Goal: Transaction & Acquisition: Book appointment/travel/reservation

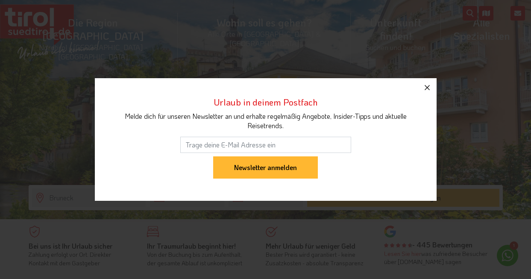
click at [428, 88] on icon "button" at bounding box center [427, 88] width 10 height 10
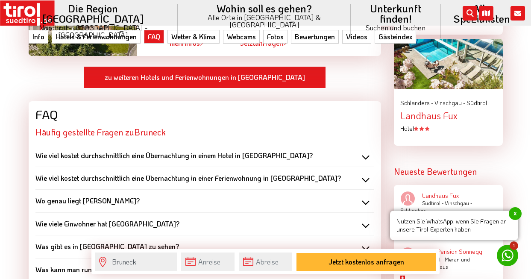
scroll to position [1145, 0]
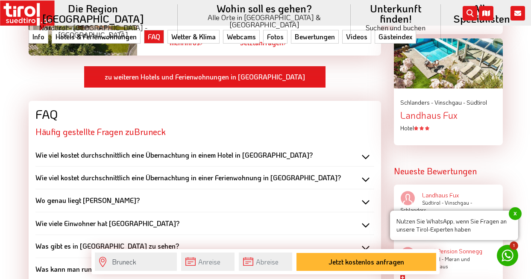
click at [96, 196] on b "Wo genau liegt Bruneck?" at bounding box center [87, 200] width 104 height 9
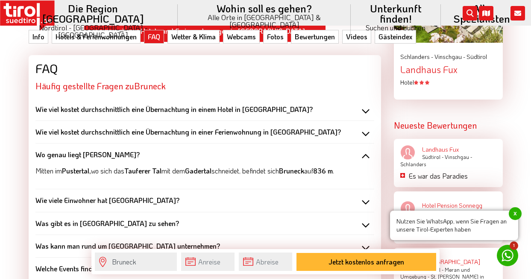
scroll to position [1190, 0]
click at [96, 196] on b "Wie viele Einwohner hat Bruneck?" at bounding box center [107, 200] width 144 height 9
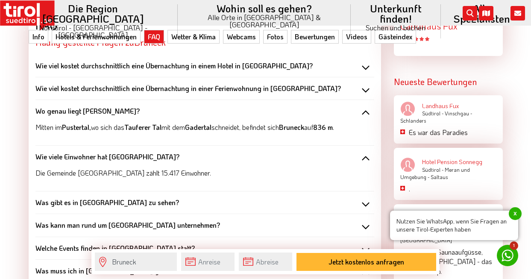
scroll to position [1238, 0]
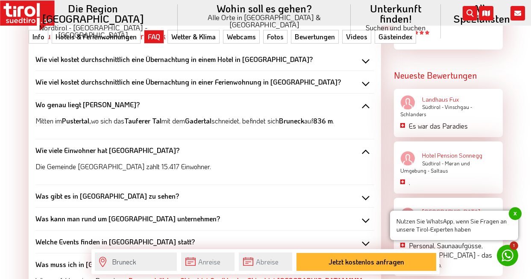
click at [96, 185] on div "Was gibt es in Bruneck zu sehen? In Bruneck kann man gemütlich durch die maleri…" at bounding box center [204, 196] width 339 height 23
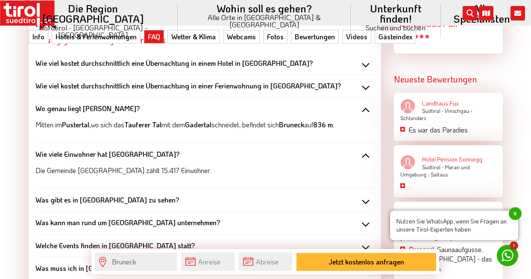
scroll to position [1236, 0]
click at [96, 195] on b "Was gibt es in Bruneck zu sehen?" at bounding box center [107, 199] width 144 height 9
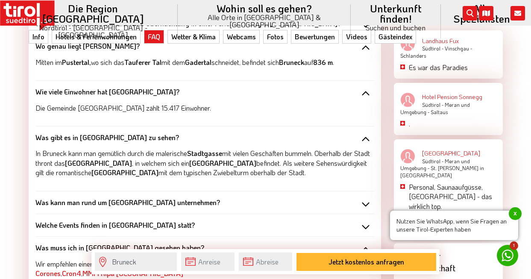
scroll to position [1299, 0]
click at [97, 198] on b "Was kann man rund um Bruneck unternehmen?" at bounding box center [127, 202] width 185 height 9
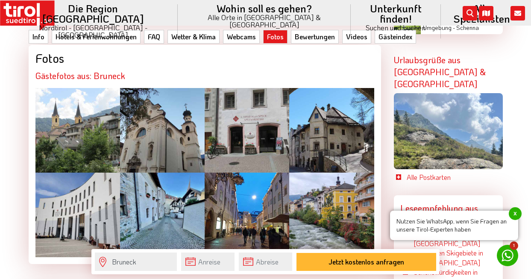
scroll to position [2170, 0]
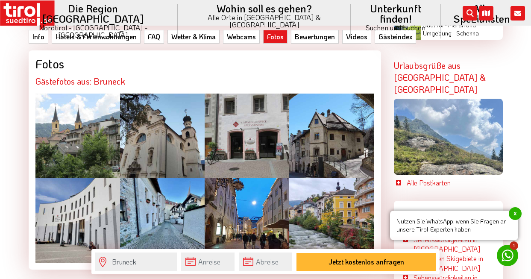
click at [90, 178] on div at bounding box center [77, 220] width 85 height 85
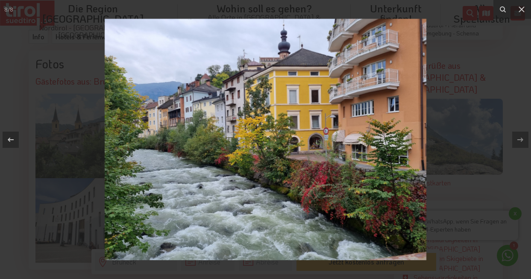
click at [521, 139] on icon at bounding box center [521, 139] width 6 height 4
click at [522, 141] on icon at bounding box center [521, 139] width 6 height 4
click at [63, 151] on div at bounding box center [265, 139] width 531 height 279
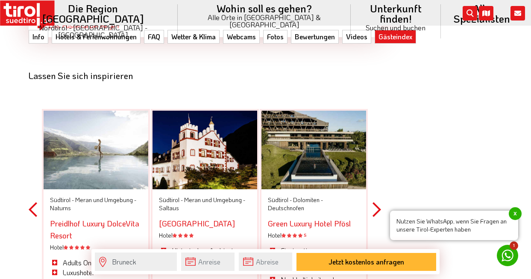
scroll to position [3524, 0]
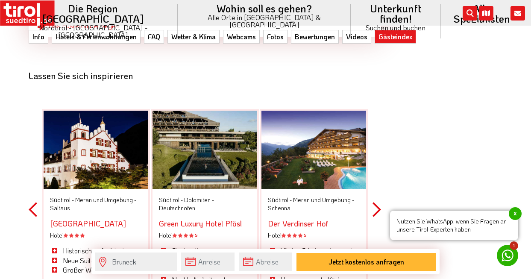
click at [99, 111] on div at bounding box center [96, 150] width 105 height 79
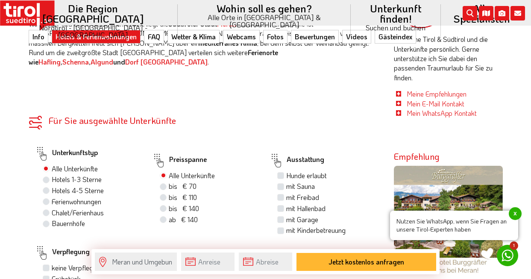
scroll to position [381, 0]
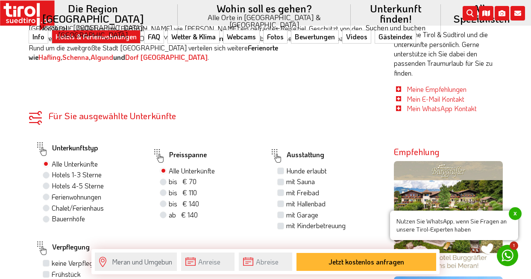
click at [66, 181] on label "Hotels 4-5 Sterne" at bounding box center [78, 185] width 52 height 9
click at [50, 183] on input "Hotels 4-5 Sterne" at bounding box center [47, 186] width 6 height 6
radio input "true"
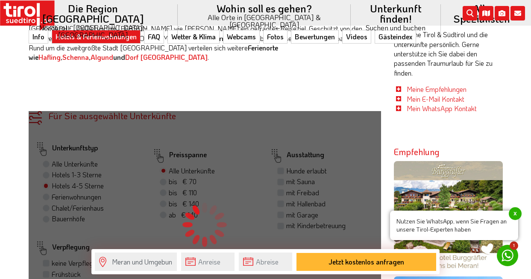
click at [63, 161] on div "Für Sie ausgewählte Unterkünfte Ihre Unterkünfte in der Region Unterkunftstyp A…" at bounding box center [205, 225] width 353 height 228
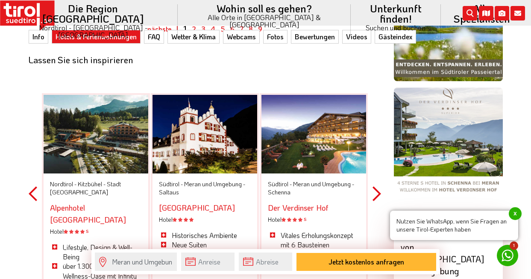
scroll to position [687, 0]
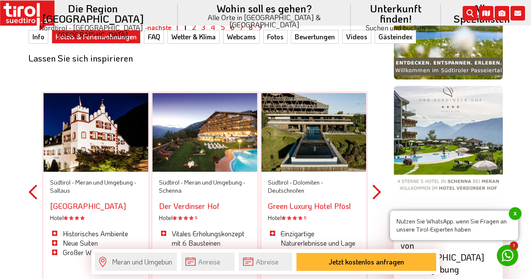
click at [142, 172] on div "Südtirol - Meran und Umgebung - Saltaus Hotel & Residence Saltauserhof Hotel Hi…" at bounding box center [96, 218] width 105 height 92
click at [33, 165] on button "Previous" at bounding box center [33, 192] width 9 height 249
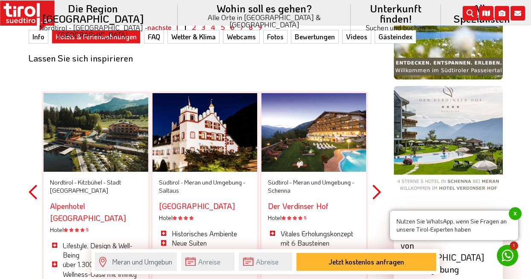
click at [30, 165] on button "Previous" at bounding box center [33, 192] width 9 height 249
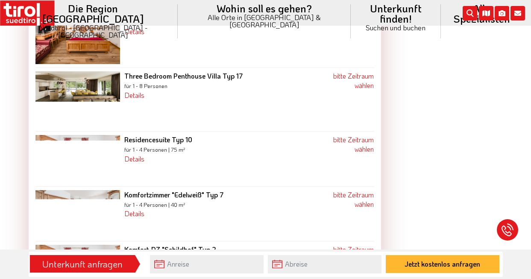
scroll to position [1232, 0]
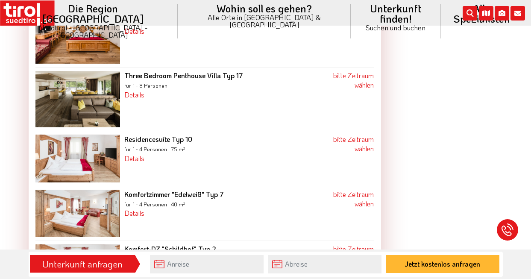
click at [54, 190] on img at bounding box center [77, 214] width 85 height 48
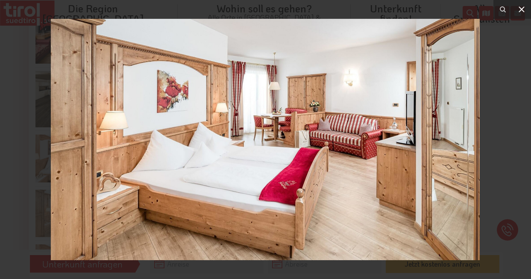
click at [528, 14] on button at bounding box center [522, 9] width 19 height 19
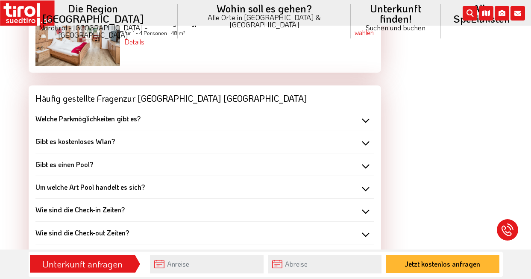
scroll to position [1808, 0]
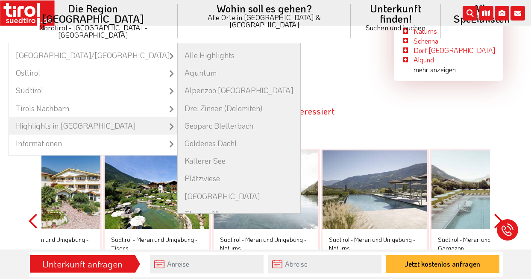
scroll to position [30, 0]
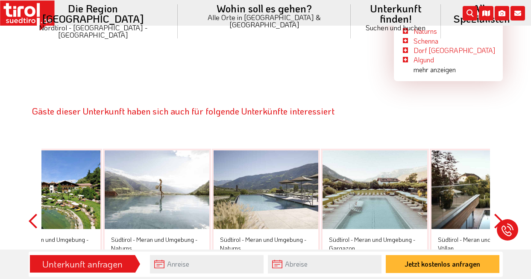
click at [250, 155] on div at bounding box center [266, 189] width 105 height 79
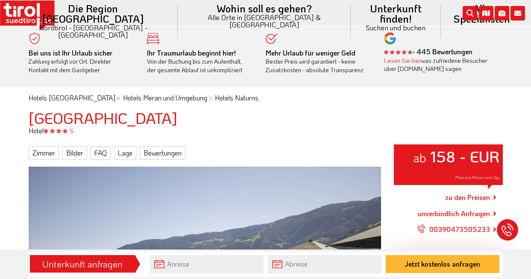
click at [243, 155] on div "Zimmer Bilder FAQ Lage Bewertungen" at bounding box center [205, 153] width 353 height 14
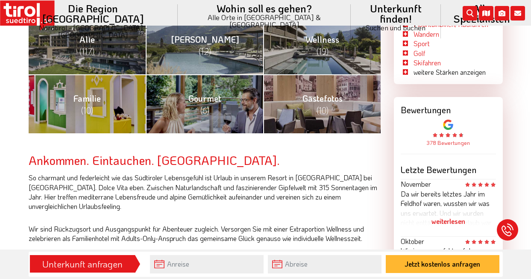
scroll to position [379, 0]
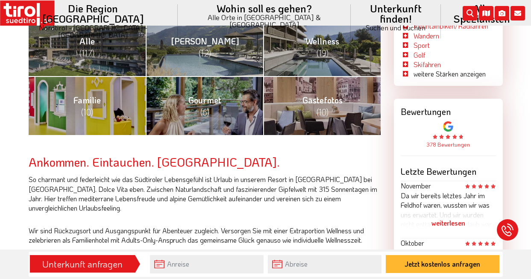
click at [243, 156] on h2 "Ankommen. Eintauchen. Wohlfühlen." at bounding box center [205, 162] width 353 height 13
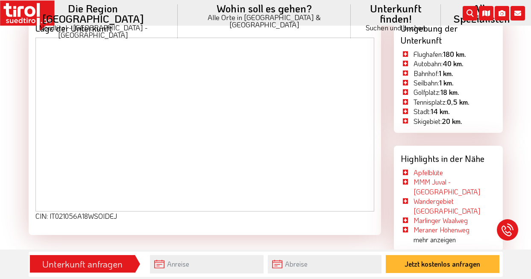
scroll to position [2508, 0]
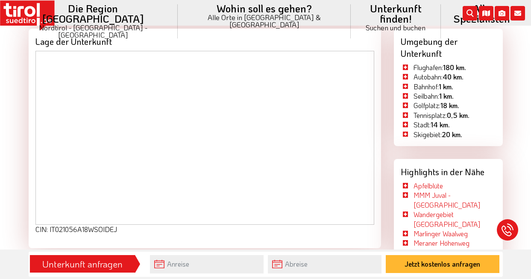
click at [404, 101] on li "Golfplatz: 18 km." at bounding box center [430, 105] width 59 height 9
click at [450, 101] on b "18 km." at bounding box center [450, 105] width 19 height 9
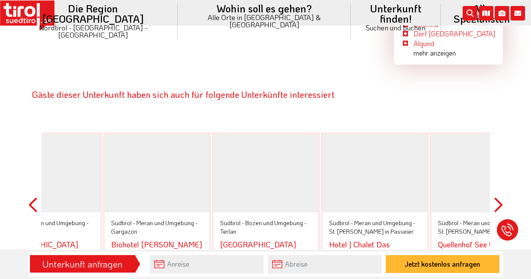
scroll to position [2832, 0]
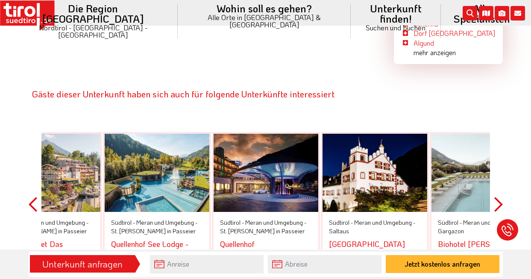
click at [298, 240] on div "Südtirol - Meran und Umgebung - St. Martin in Passeier Quellenhof Luxury Resort…" at bounding box center [266, 204] width 109 height 193
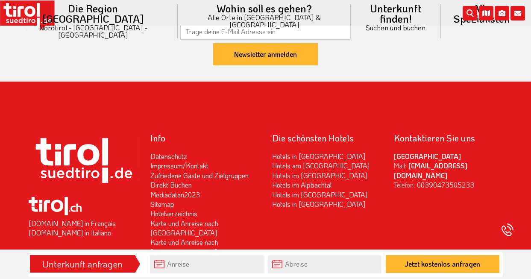
scroll to position [3334, 0]
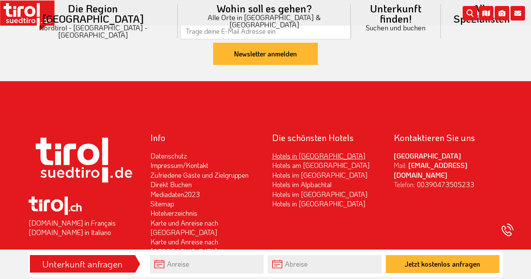
click at [282, 151] on link "Hotels in [GEOGRAPHIC_DATA]" at bounding box center [318, 155] width 93 height 9
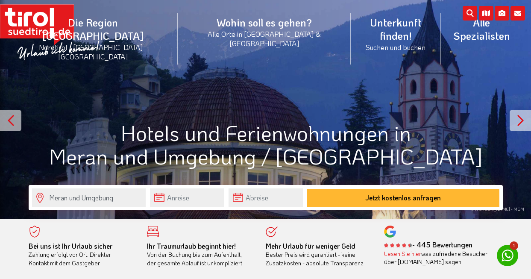
click at [282, 110] on div "© [PERSON_NAME] - MGM" at bounding box center [265, 109] width 531 height 219
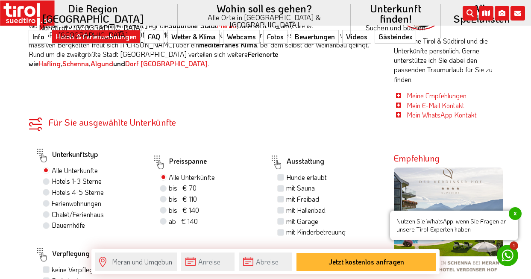
scroll to position [375, 0]
click at [52, 187] on label "Hotels 4-5 Sterne" at bounding box center [78, 191] width 52 height 9
click at [45, 189] on input "Hotels 4-5 Sterne" at bounding box center [47, 192] width 6 height 6
radio input "true"
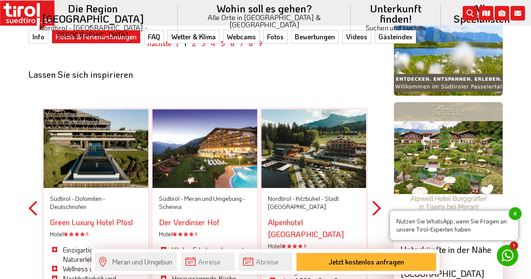
scroll to position [673, 0]
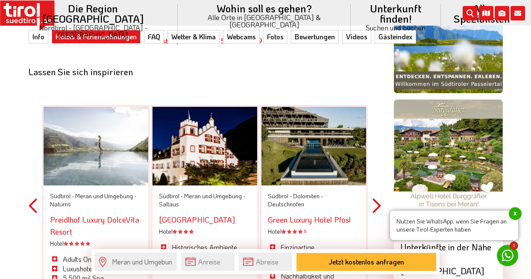
click at [137, 119] on div at bounding box center [96, 146] width 105 height 79
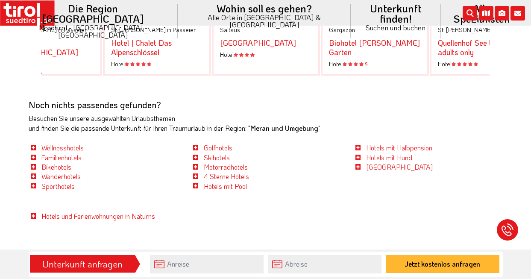
scroll to position [3306, 0]
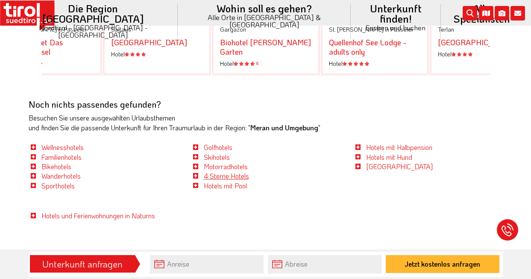
click at [220, 171] on link "4 Sterne Hotels" at bounding box center [226, 175] width 45 height 9
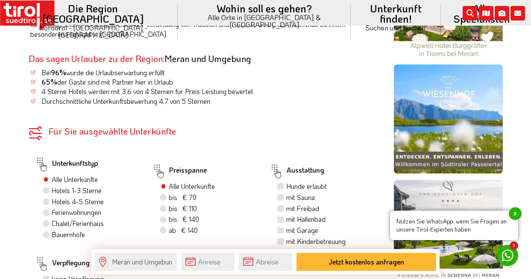
scroll to position [390, 0]
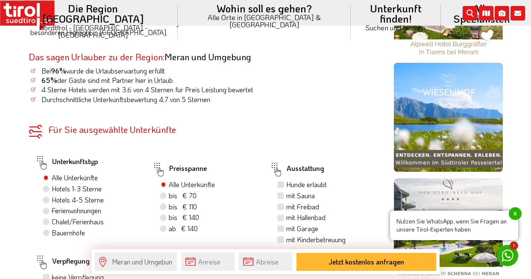
click at [52, 195] on label "Hotels 4-5 Sterne" at bounding box center [78, 199] width 52 height 9
click at [44, 197] on input "Hotels 4-5 Sterne" at bounding box center [47, 200] width 6 height 6
radio input "true"
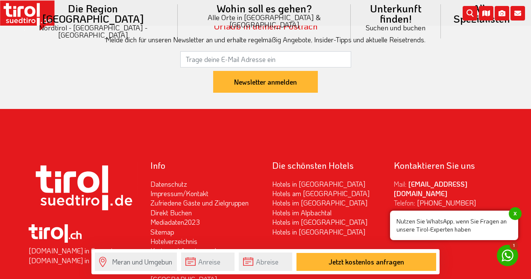
scroll to position [2038, 0]
